Goal: Task Accomplishment & Management: Complete application form

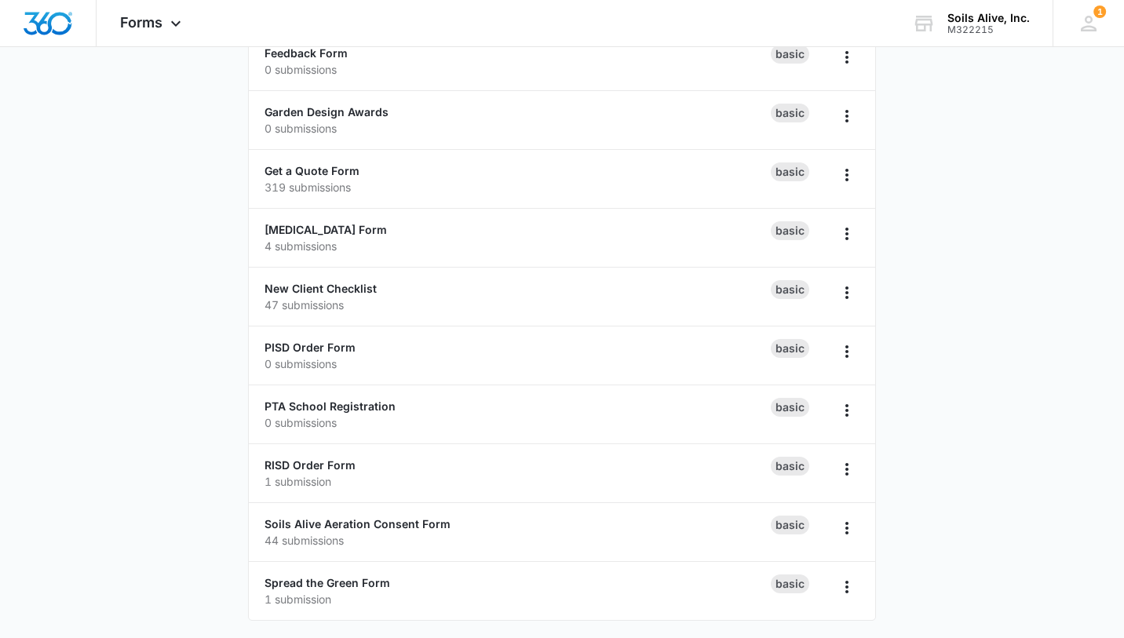
scroll to position [402, 0]
click at [307, 462] on link "RISD Order Form" at bounding box center [310, 463] width 91 height 13
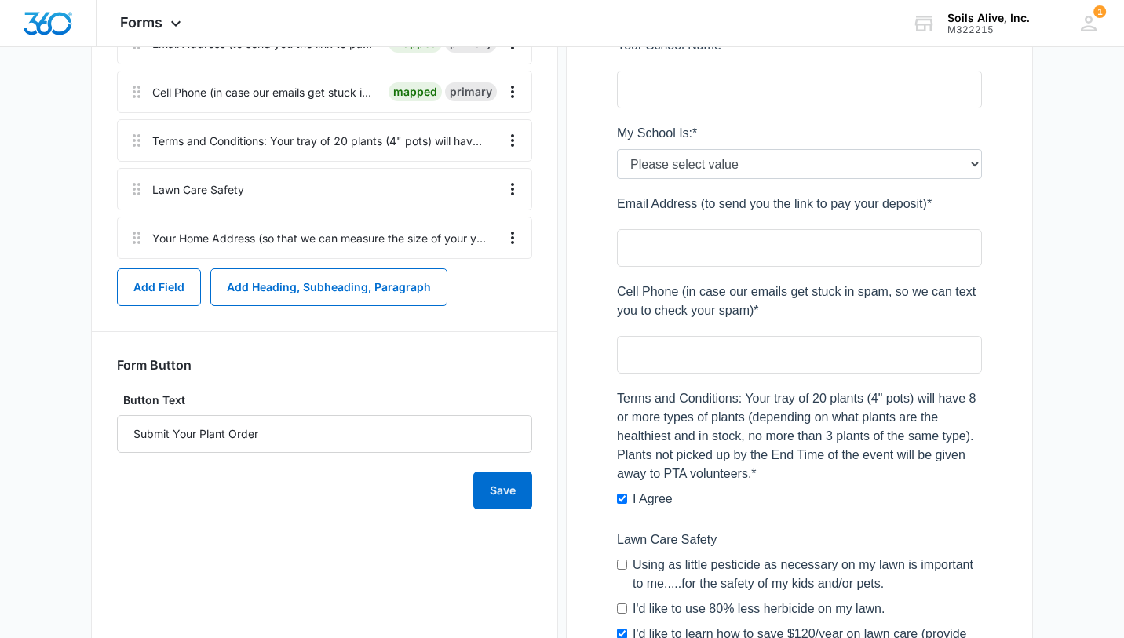
scroll to position [683, 0]
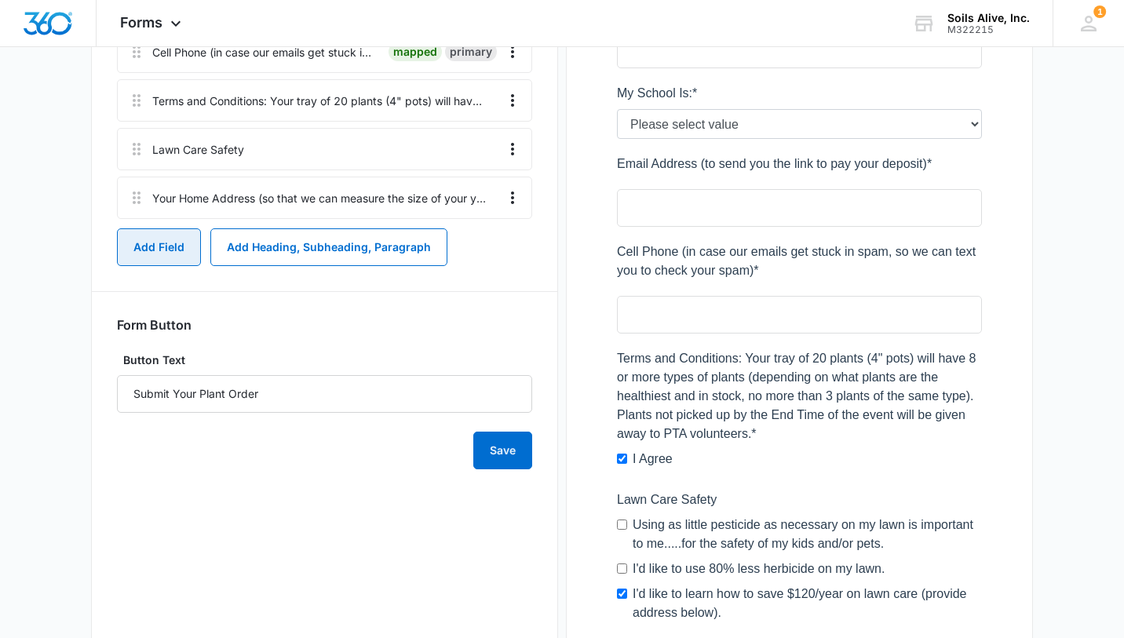
click at [162, 253] on button "Add Field" at bounding box center [159, 247] width 84 height 38
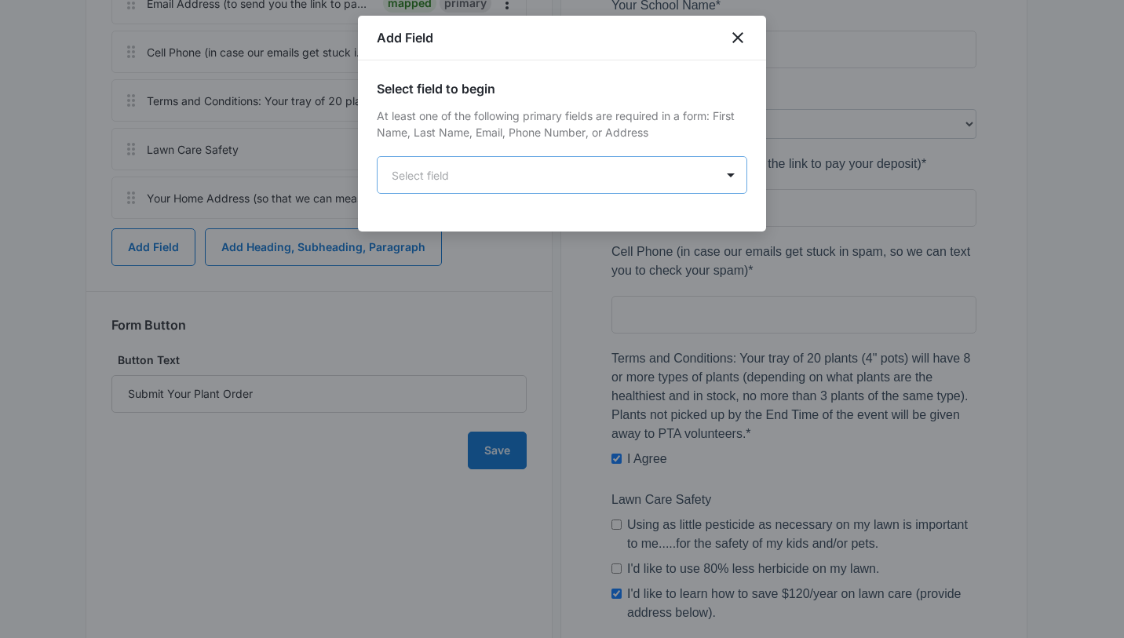
click at [572, 181] on body "Forms Apps Reputation Websites Forms CRM Email Social POS Content Ads Intellige…" at bounding box center [562, 102] width 1124 height 1570
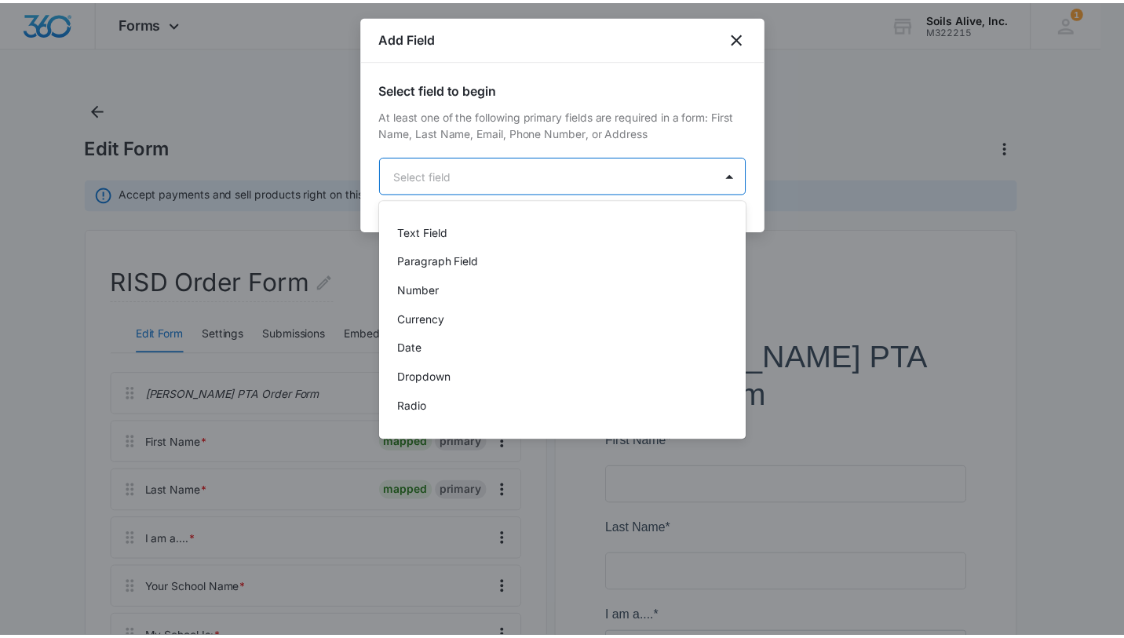
scroll to position [225, 0]
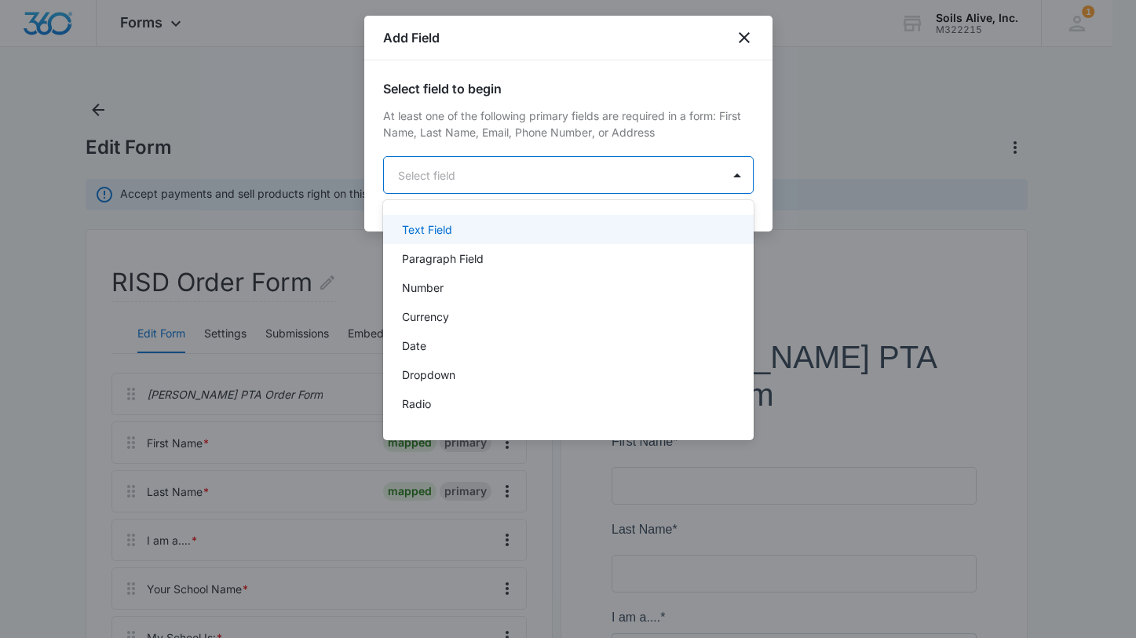
click at [481, 228] on div "Text Field" at bounding box center [567, 229] width 330 height 16
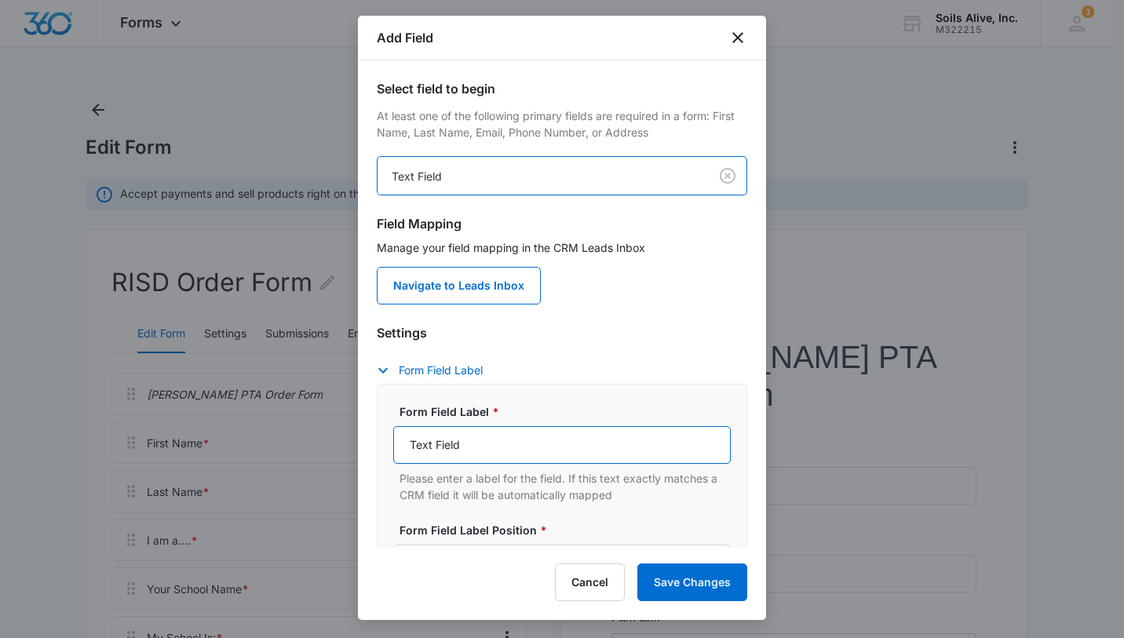
click at [493, 441] on input "Text Field" at bounding box center [562, 445] width 338 height 38
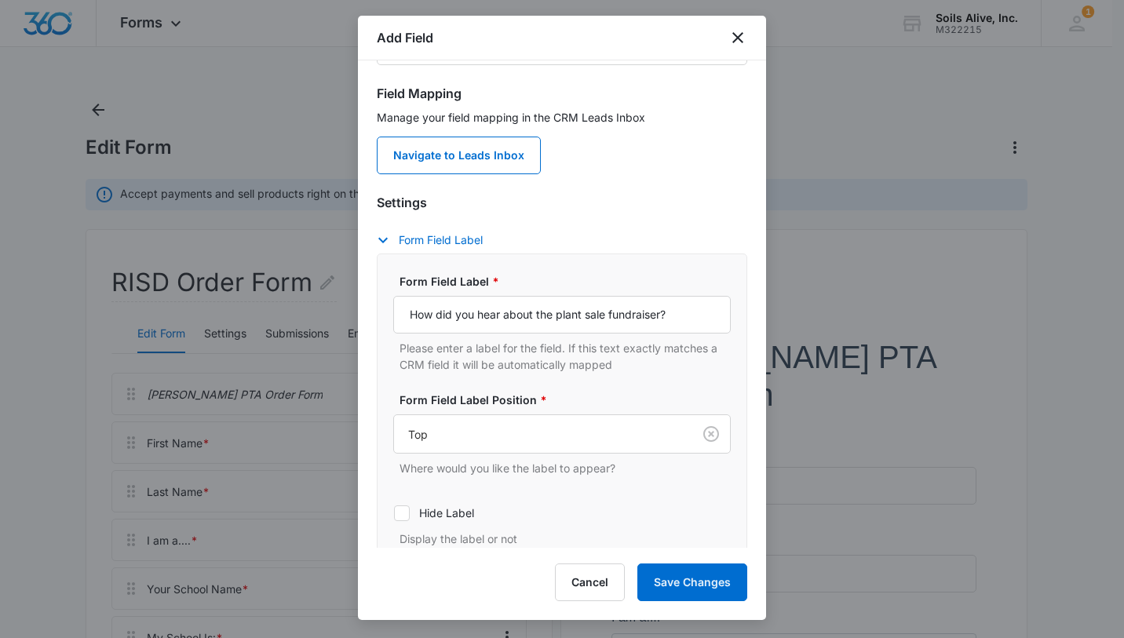
scroll to position [149, 0]
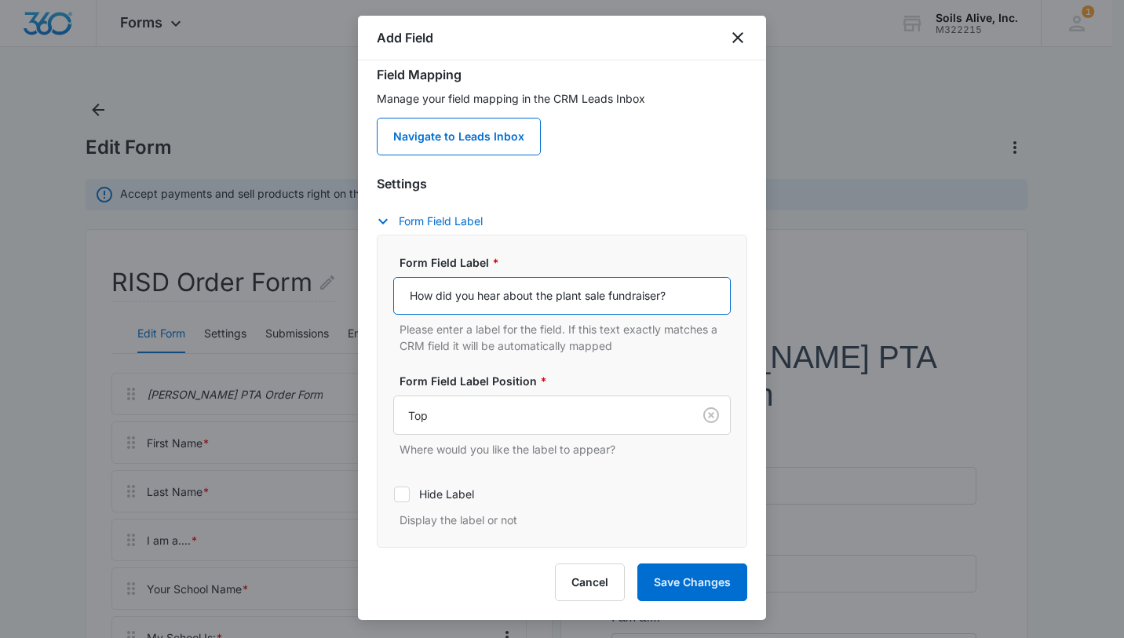
click at [686, 309] on input "How did you hear about the plant sale fundraiser?" at bounding box center [562, 296] width 338 height 38
click at [628, 295] on input "How did you hear about the plant sale fundraiser? (this will help us for next y…" at bounding box center [562, 296] width 338 height 38
click at [590, 295] on input "How did you hear about the plant sale fundraiser? (this will help us support th…" at bounding box center [562, 296] width 338 height 38
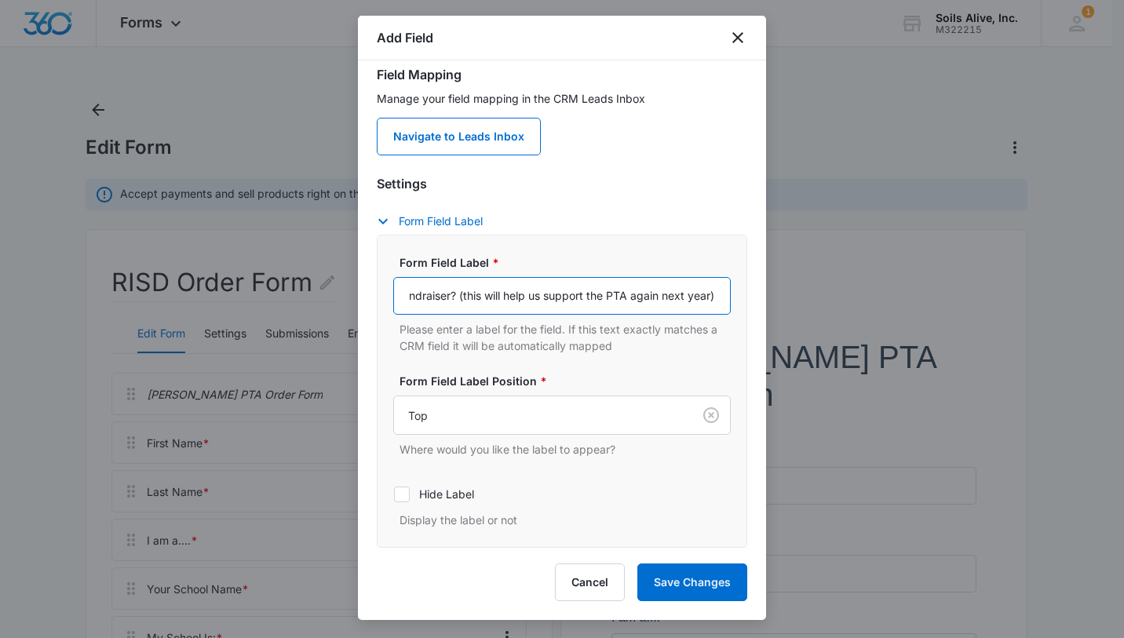
click at [620, 294] on input "How did you hear about the plant sale fundraiser? (this will help us support th…" at bounding box center [562, 296] width 338 height 38
type input "How did you hear about the plant sale fundraiser? (this will help us support th…"
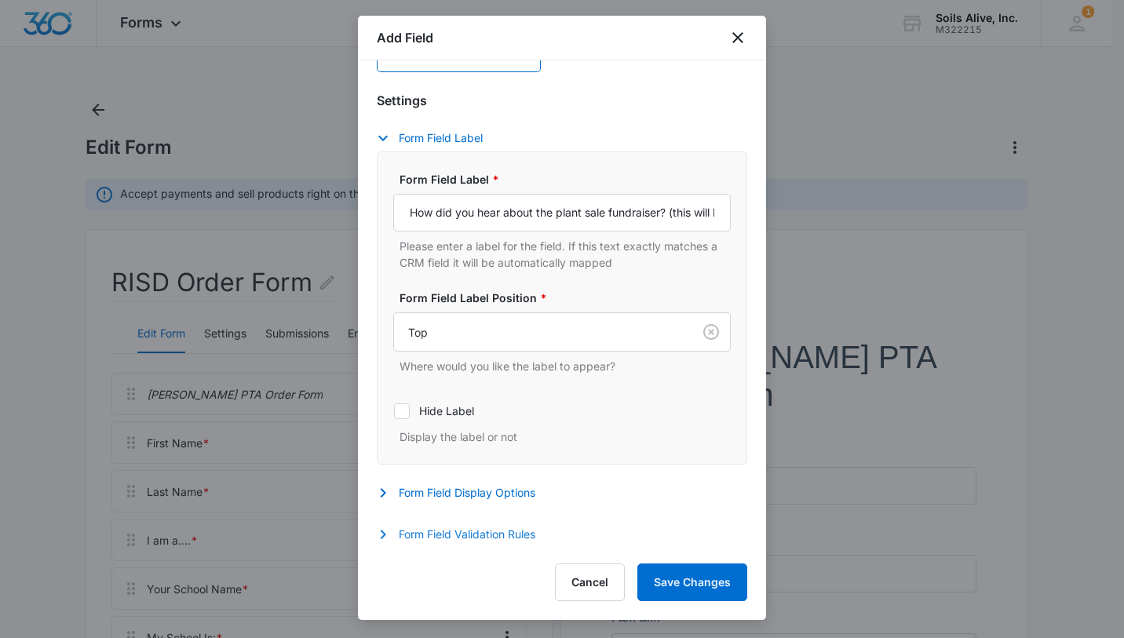
click at [491, 532] on button "Form Field Validation Rules" at bounding box center [464, 534] width 174 height 19
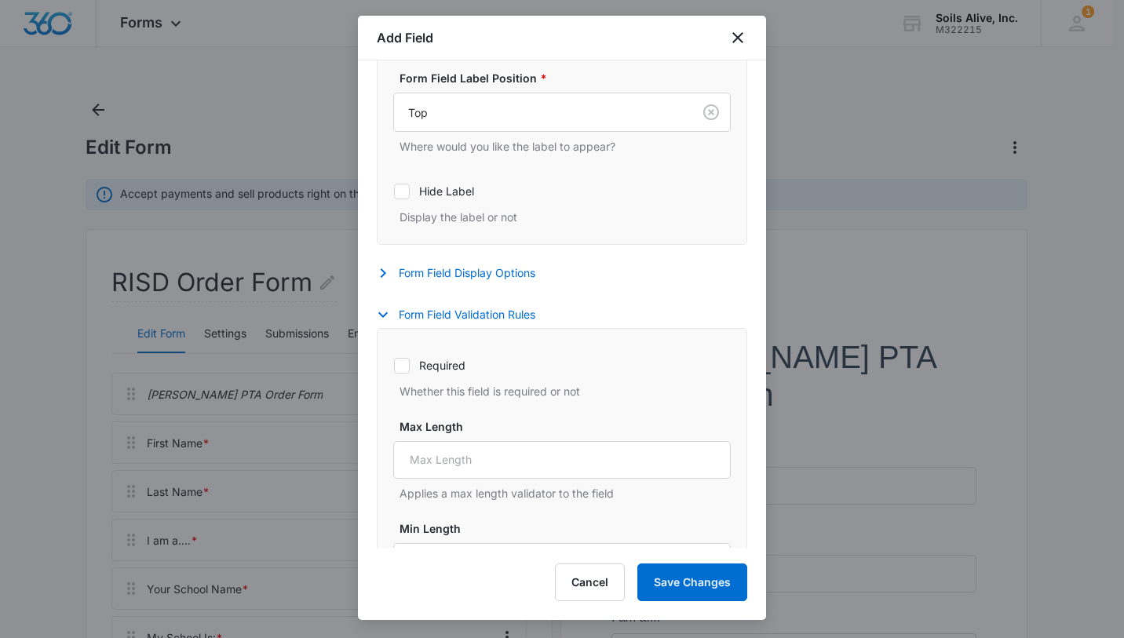
scroll to position [482, 0]
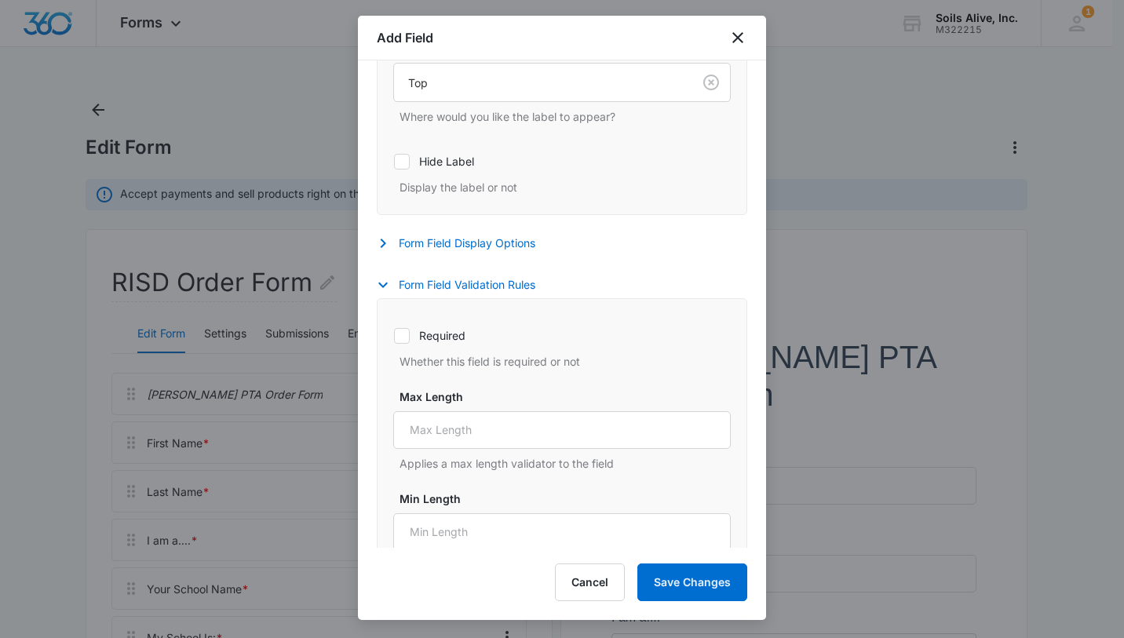
click at [437, 332] on label "Required" at bounding box center [562, 335] width 338 height 16
click at [394, 335] on input "Required" at bounding box center [393, 335] width 1 height 1
checkbox input "true"
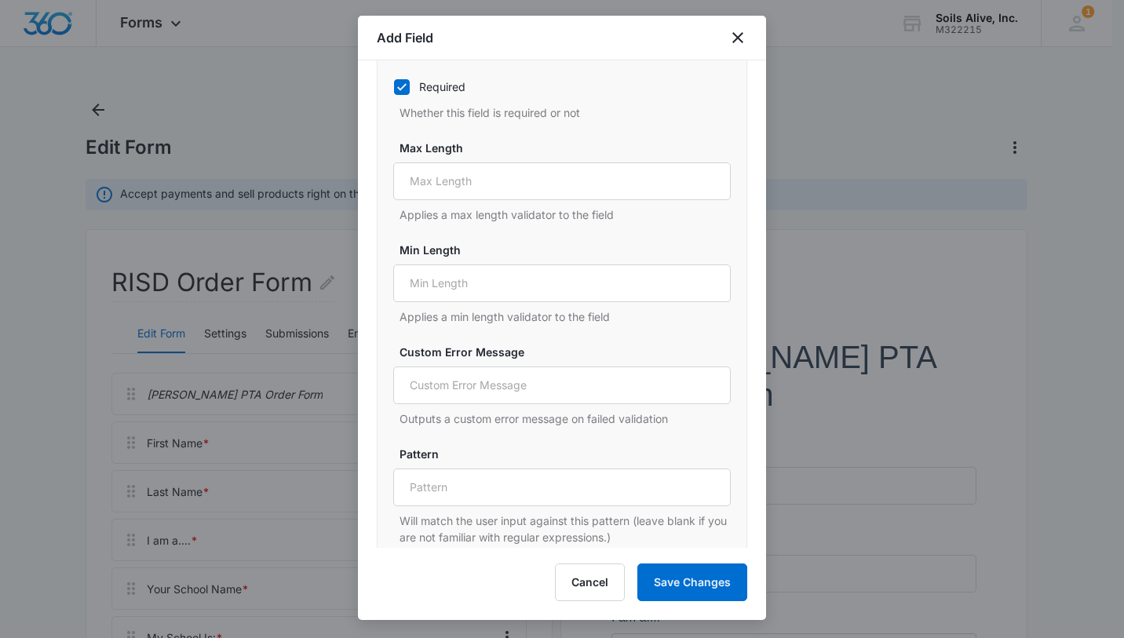
scroll to position [748, 0]
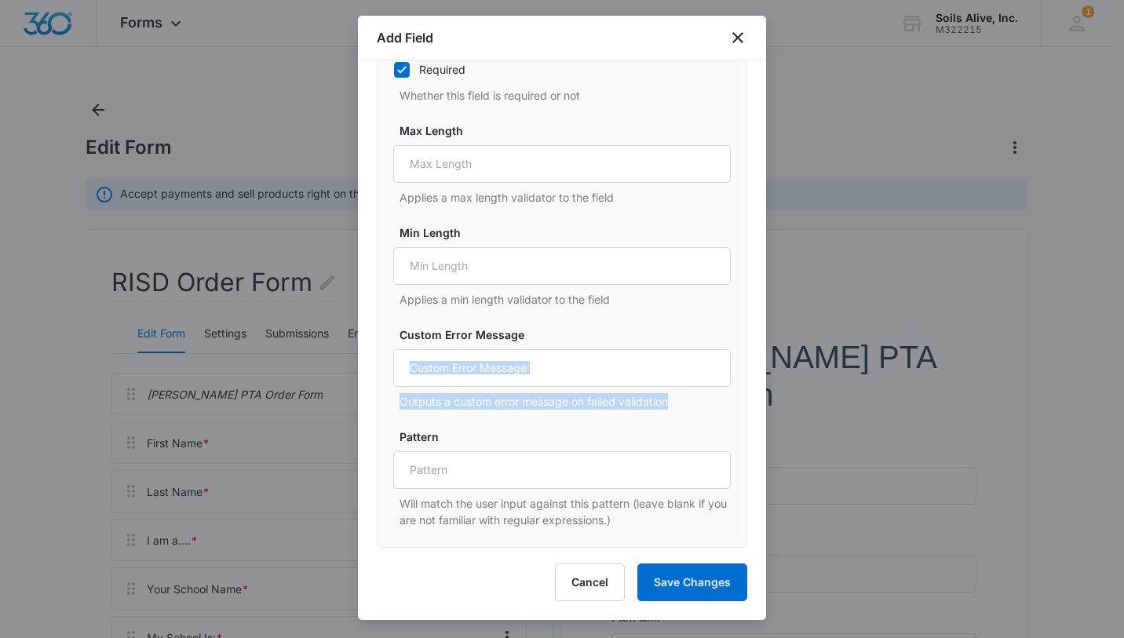
drag, startPoint x: 754, startPoint y: 397, endPoint x: 755, endPoint y: 340, distance: 57.3
click at [755, 340] on div "Select field to begin At least one of the following primary fields are required…" at bounding box center [562, 304] width 408 height 488
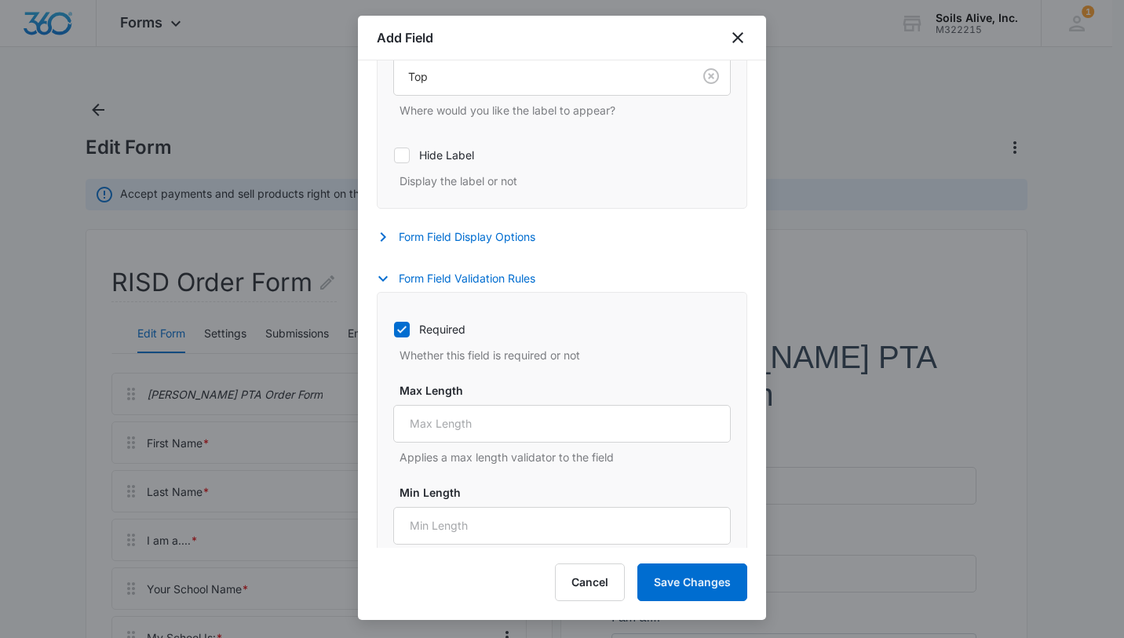
scroll to position [484, 0]
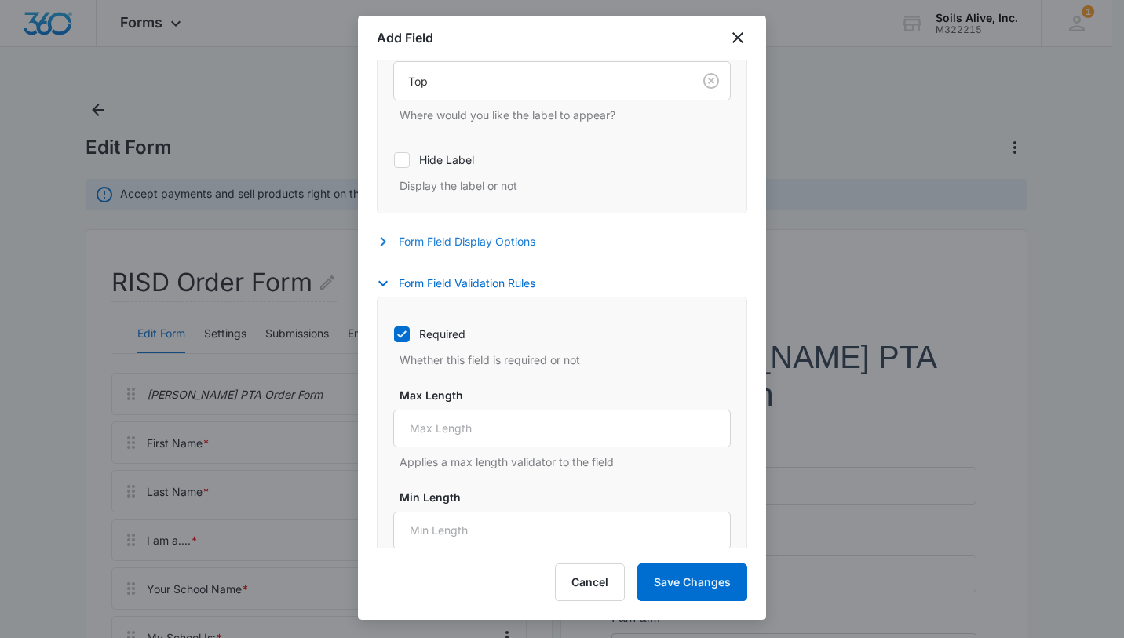
click at [506, 244] on button "Form Field Display Options" at bounding box center [464, 241] width 174 height 19
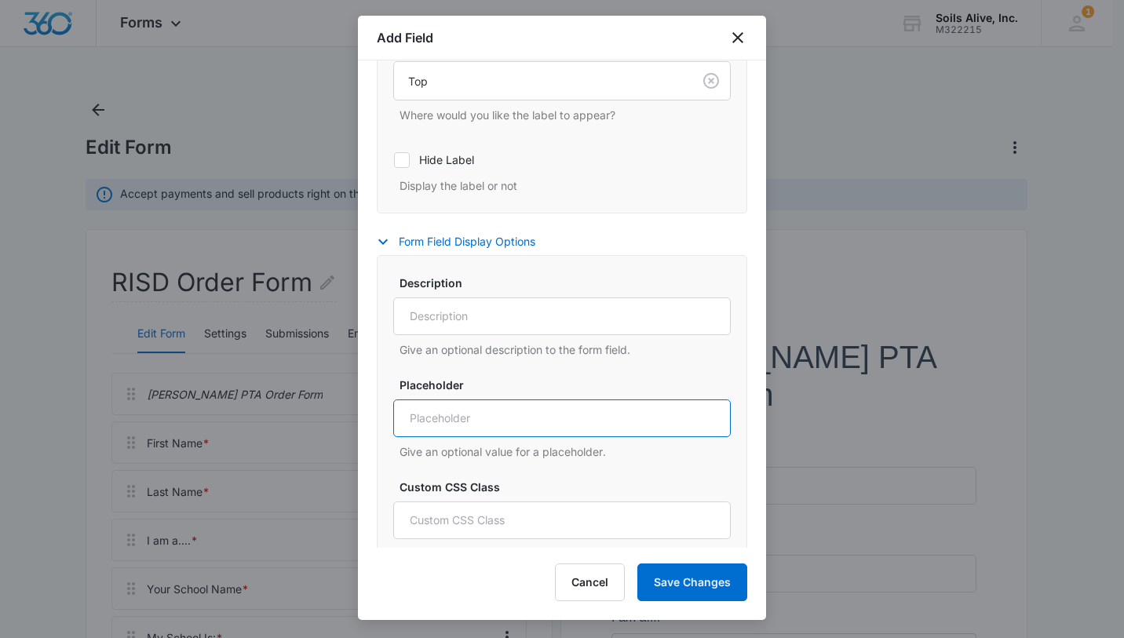
click at [529, 413] on input "Placeholder" at bounding box center [562, 419] width 338 height 38
click at [440, 417] on input "flyer? email? Facebook? a friend" at bounding box center [562, 419] width 338 height 38
click at [483, 426] on input "flyer...email? Facebook? a friend" at bounding box center [562, 419] width 338 height 38
click at [548, 426] on input "flyer...email....Facebook? a friend" at bounding box center [562, 419] width 338 height 38
click at [622, 415] on input "flyer...email....Facebook....a friend" at bounding box center [562, 419] width 338 height 38
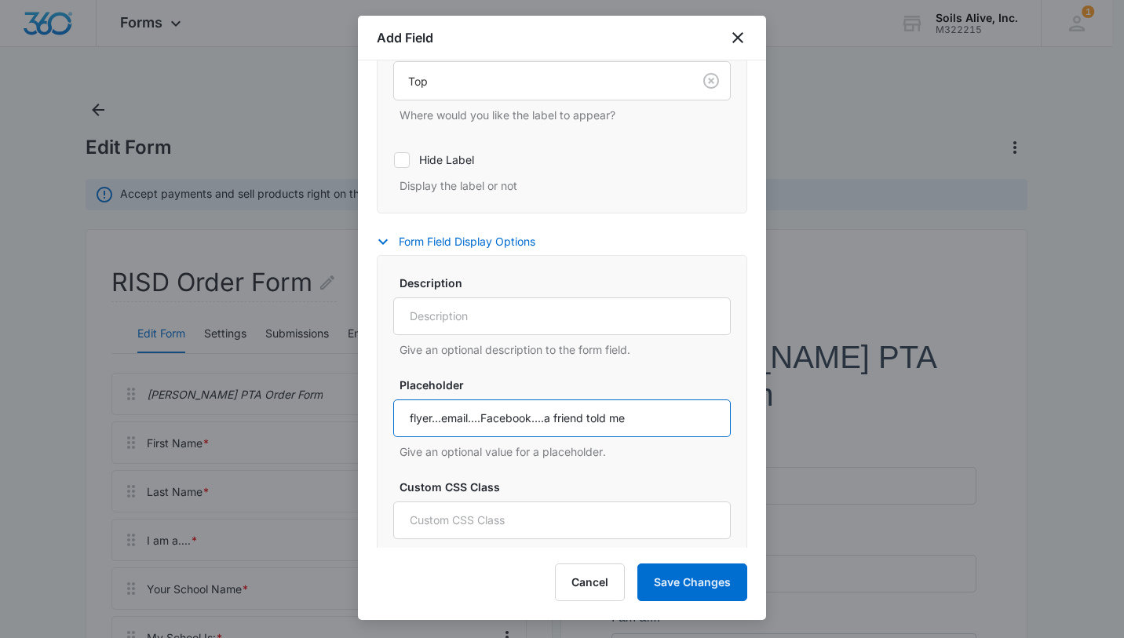
click at [422, 417] on input "flyer...email....Facebook....a friend told me" at bounding box center [562, 419] width 338 height 38
type input "flyer at school...an email....Facebook....a friend told me...etc"
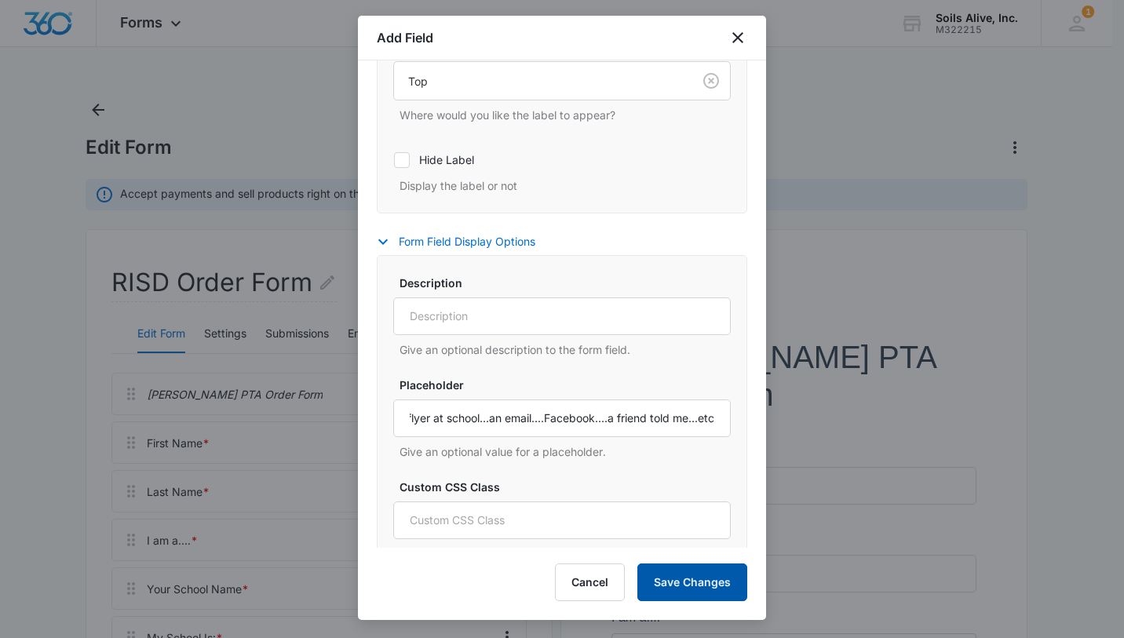
click at [683, 557] on button "Save Changes" at bounding box center [693, 583] width 110 height 38
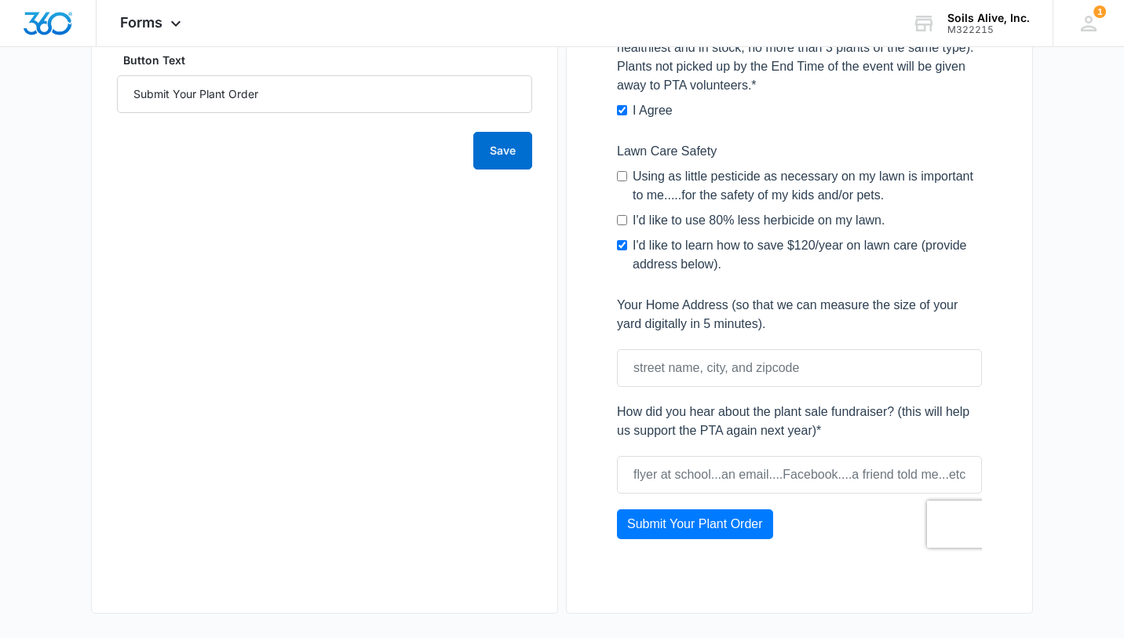
scroll to position [1039, 0]
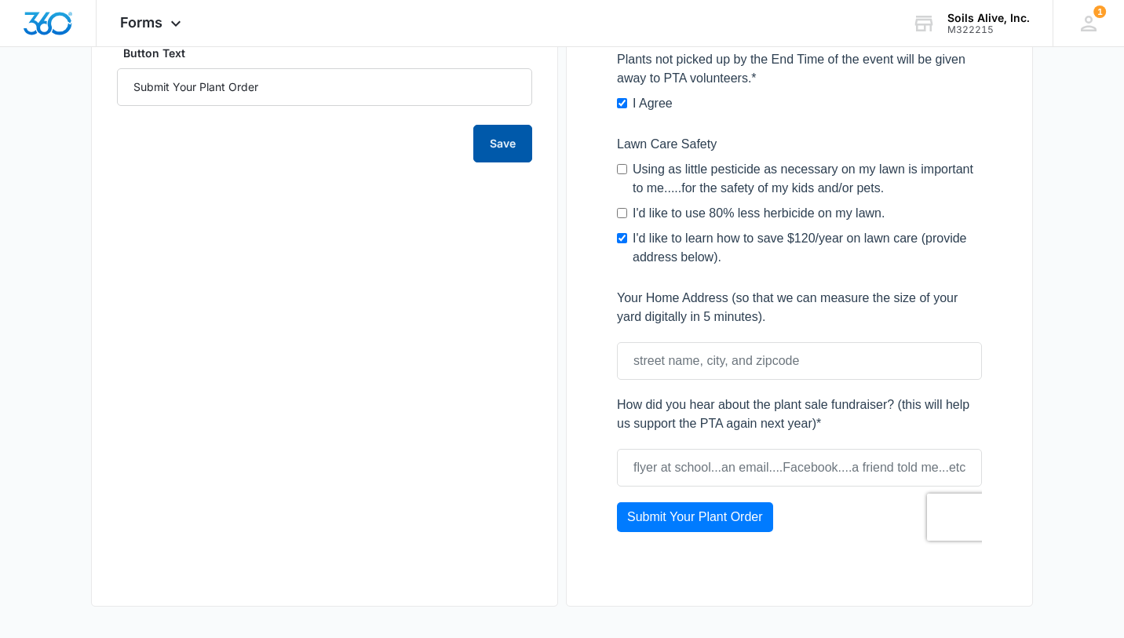
click at [498, 152] on button "Save" at bounding box center [502, 144] width 59 height 38
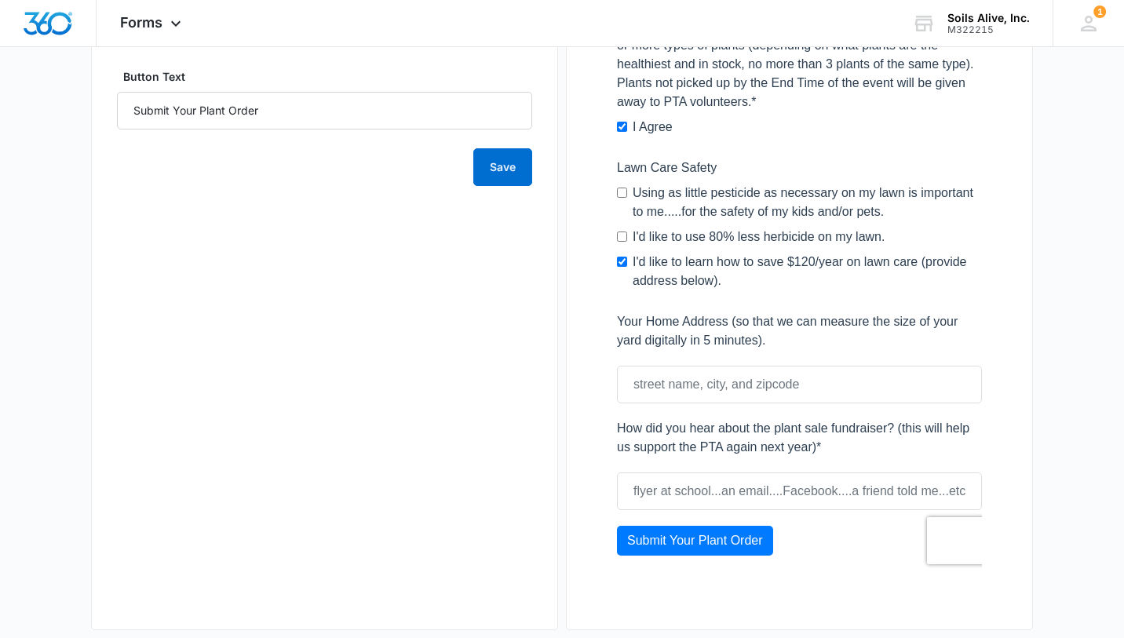
scroll to position [1017, 0]
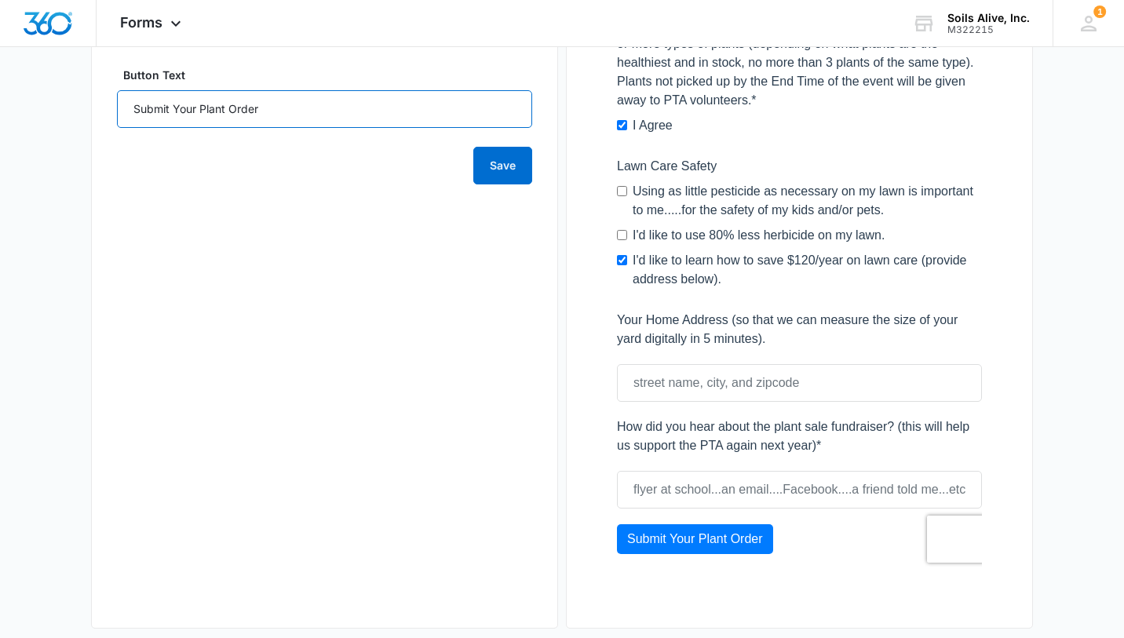
click at [404, 108] on input "Submit Your Plant Order" at bounding box center [324, 109] width 415 height 38
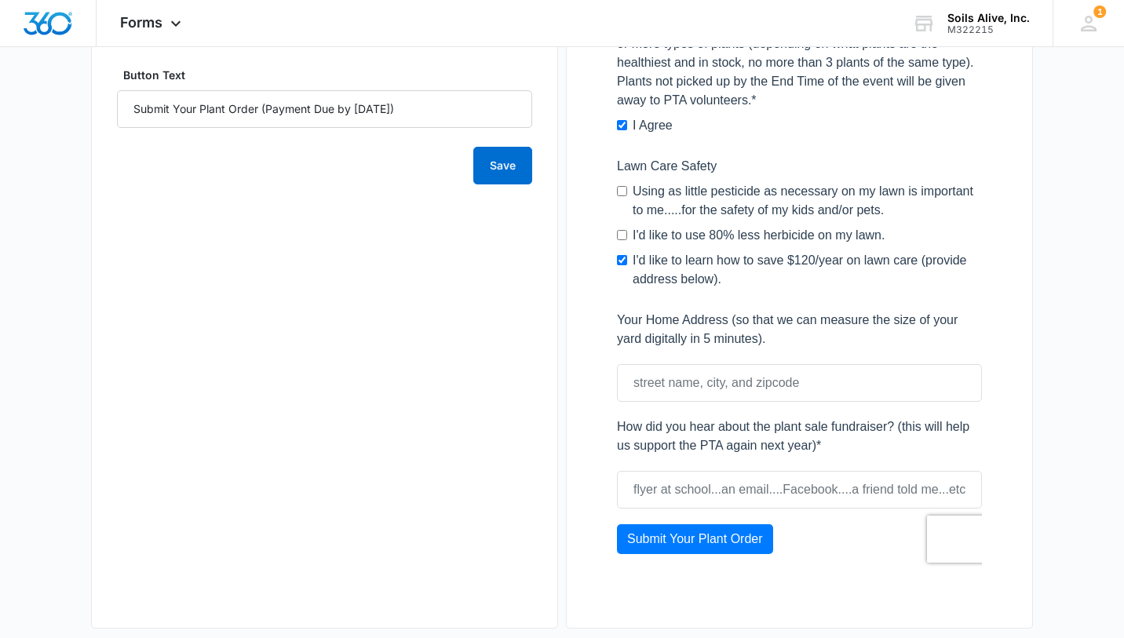
drag, startPoint x: 441, startPoint y: 101, endPoint x: 280, endPoint y: 95, distance: 161.1
click at [280, 95] on input "Submit Your Plant Order (Payment Due by [DATE])" at bounding box center [324, 109] width 415 height 38
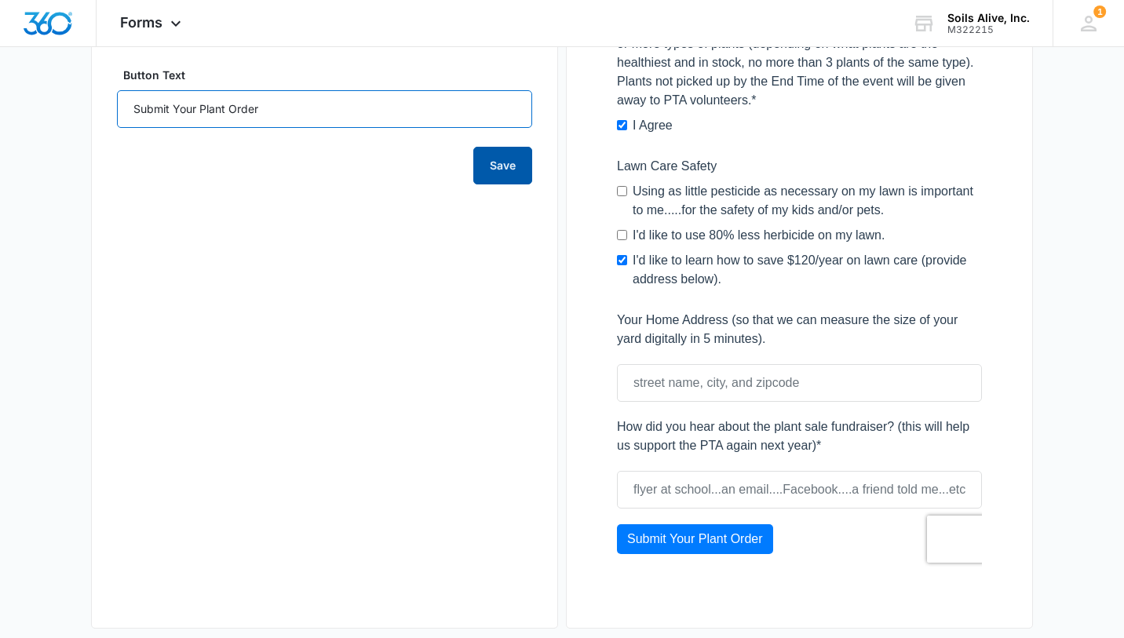
type input "Submit Your Plant Order"
click at [501, 163] on button "Save" at bounding box center [502, 166] width 59 height 38
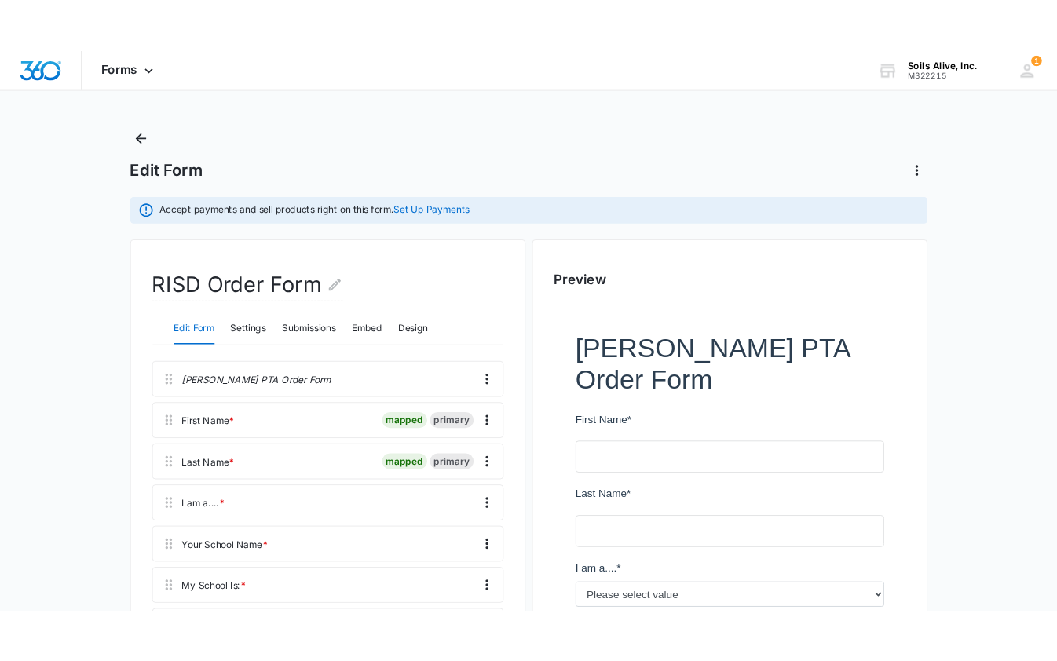
scroll to position [0, 0]
